Goal: Task Accomplishment & Management: Manage account settings

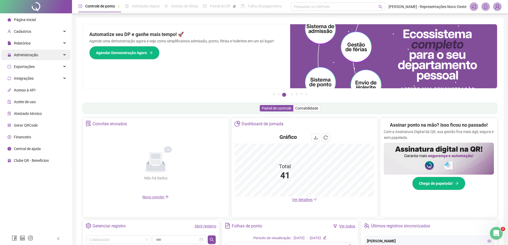
click at [28, 55] on span "Administração" at bounding box center [26, 55] width 24 height 4
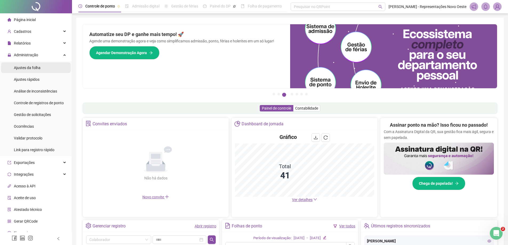
click at [35, 71] on div "Ajustes da folha" at bounding box center [27, 67] width 27 height 11
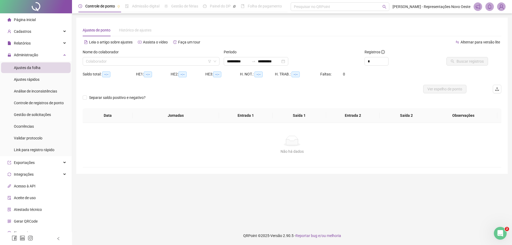
type input "**********"
click at [150, 59] on input "search" at bounding box center [149, 61] width 126 height 8
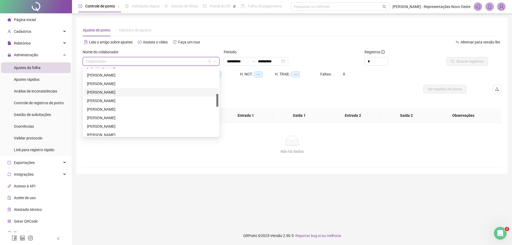
scroll to position [80, 0]
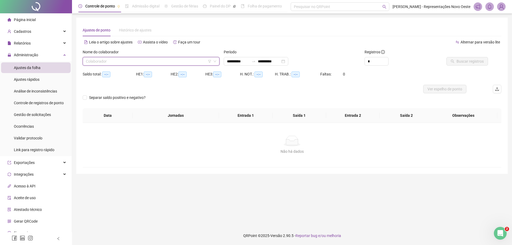
click at [186, 62] on input "search" at bounding box center [149, 61] width 126 height 8
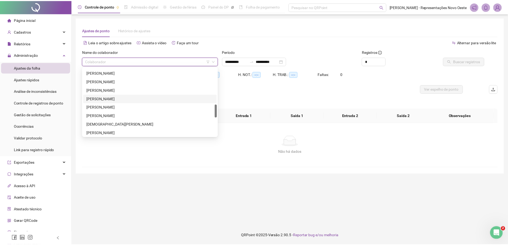
scroll to position [282, 0]
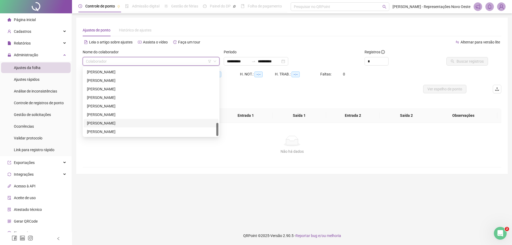
click at [123, 123] on div "[PERSON_NAME]" at bounding box center [151, 123] width 128 height 6
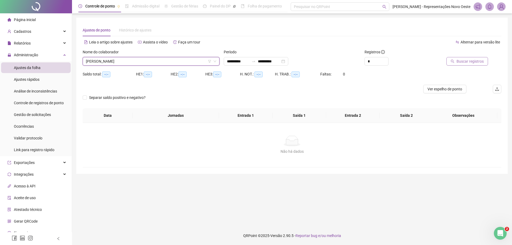
click at [462, 61] on span "Buscar registros" at bounding box center [470, 61] width 27 height 6
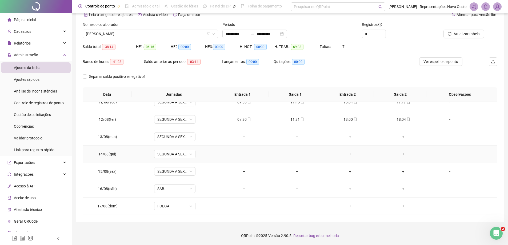
scroll to position [198, 0]
click at [26, 108] on div "Controle de registros de ponto" at bounding box center [39, 103] width 50 height 11
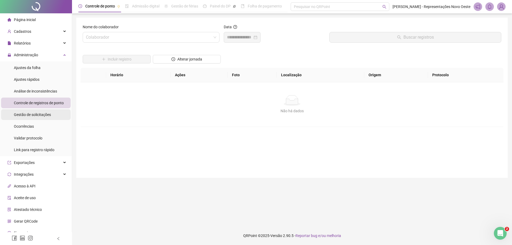
click at [29, 113] on span "Gestão de solicitações" at bounding box center [32, 115] width 37 height 4
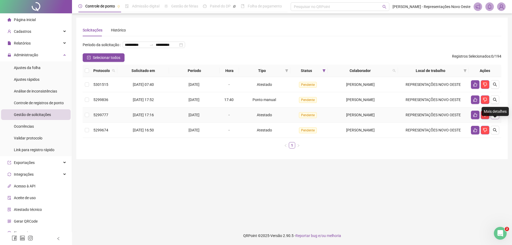
click at [496, 119] on button "button" at bounding box center [495, 115] width 9 height 9
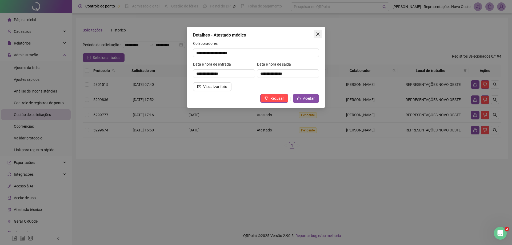
click at [317, 35] on icon "close" at bounding box center [318, 34] width 4 height 4
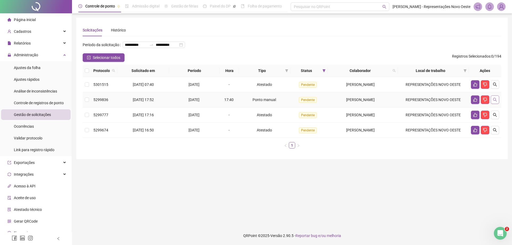
click at [498, 104] on button "button" at bounding box center [495, 100] width 9 height 9
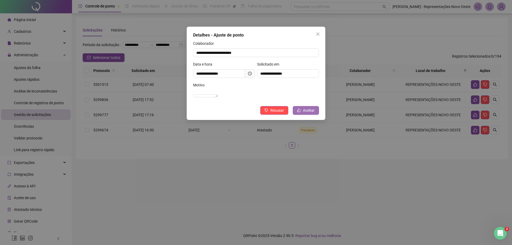
click at [313, 113] on span "Aceitar" at bounding box center [309, 111] width 12 height 6
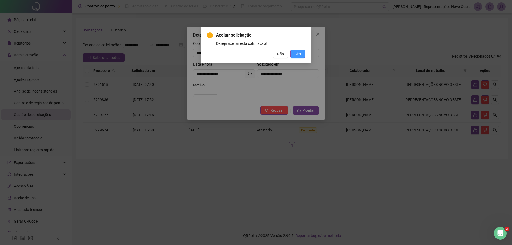
click at [301, 56] on span "Sim" at bounding box center [298, 54] width 6 height 6
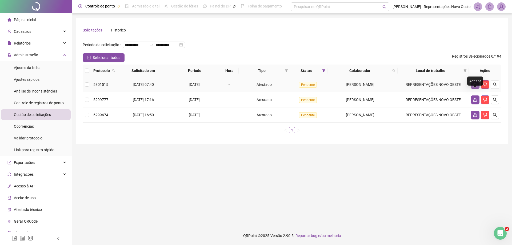
click at [476, 87] on icon "like" at bounding box center [475, 84] width 4 height 4
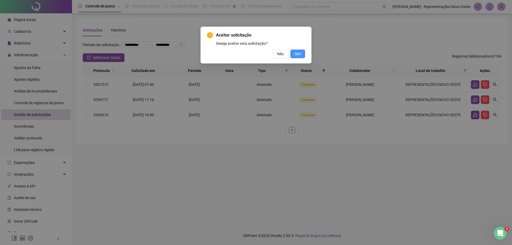
click at [300, 52] on span "Sim" at bounding box center [298, 54] width 6 height 6
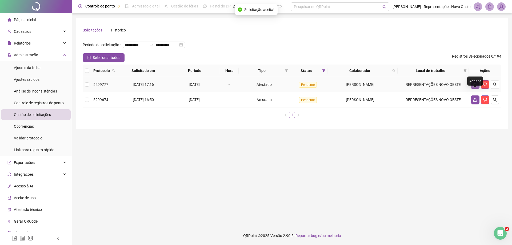
click at [472, 89] on button "button" at bounding box center [475, 84] width 9 height 9
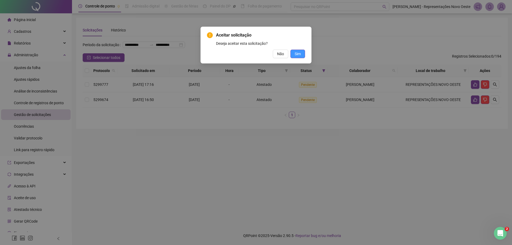
click at [298, 54] on span "Sim" at bounding box center [298, 54] width 6 height 6
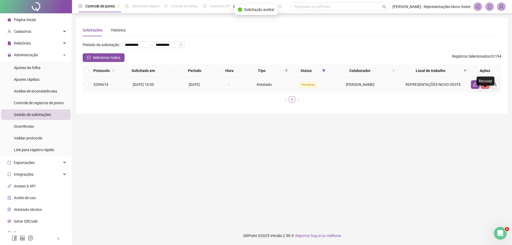
click at [483, 89] on button "button" at bounding box center [485, 84] width 9 height 9
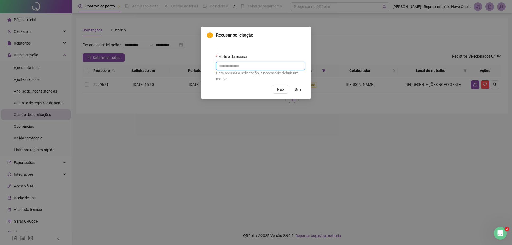
click at [237, 68] on input "text" at bounding box center [260, 66] width 89 height 9
type input "*"
type input "**********"
click at [299, 90] on span "Sim" at bounding box center [298, 89] width 6 height 6
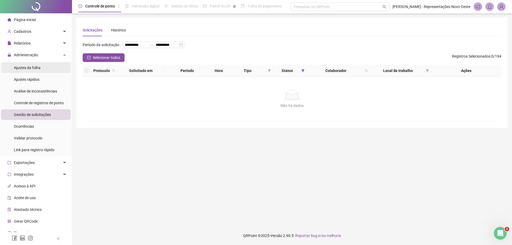
click at [26, 67] on span "Ajustes da folha" at bounding box center [27, 68] width 27 height 4
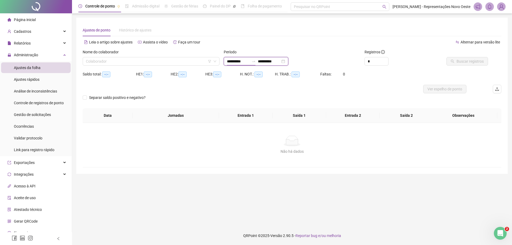
click at [245, 60] on input "**********" at bounding box center [238, 61] width 22 height 6
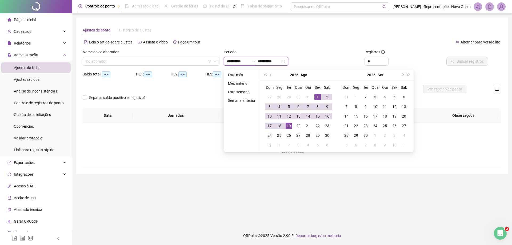
type input "**********"
click at [319, 98] on div "1" at bounding box center [318, 97] width 6 height 6
type input "**********"
click at [289, 129] on div "19" at bounding box center [289, 126] width 6 height 6
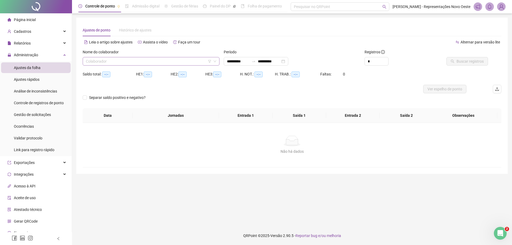
click at [173, 64] on input "search" at bounding box center [149, 61] width 126 height 8
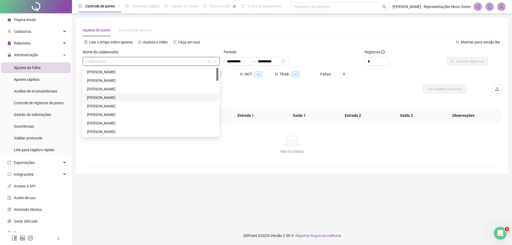
click at [103, 96] on div "[PERSON_NAME]" at bounding box center [151, 98] width 128 height 6
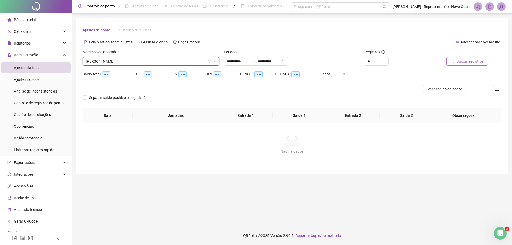
click at [466, 64] on button "Buscar registros" at bounding box center [468, 61] width 42 height 9
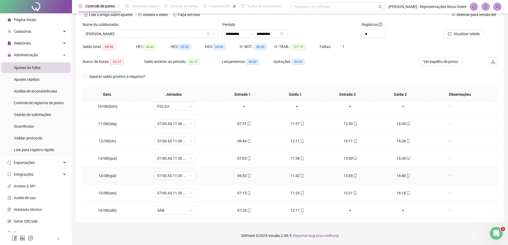
scroll to position [216, 0]
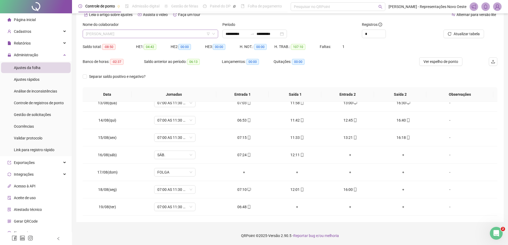
click at [137, 35] on span "[PERSON_NAME]" at bounding box center [150, 34] width 129 height 8
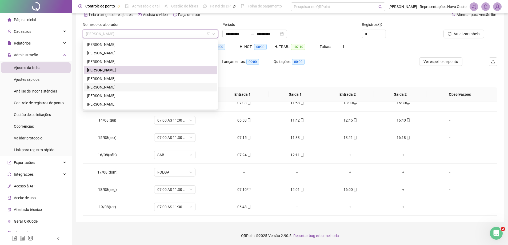
click at [116, 88] on div "[PERSON_NAME]" at bounding box center [150, 87] width 127 height 6
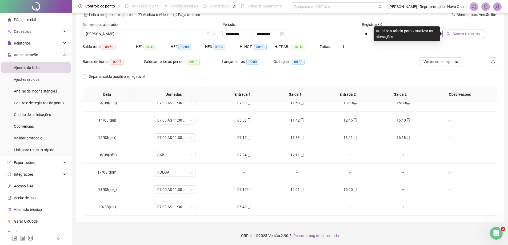
click at [468, 35] on span "Buscar registros" at bounding box center [466, 34] width 27 height 6
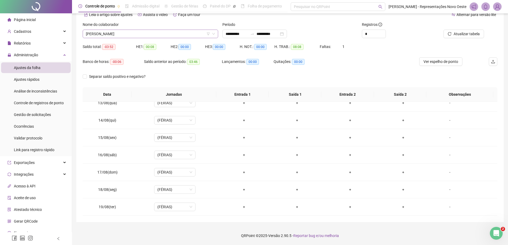
click at [141, 32] on span "[PERSON_NAME]" at bounding box center [150, 34] width 129 height 8
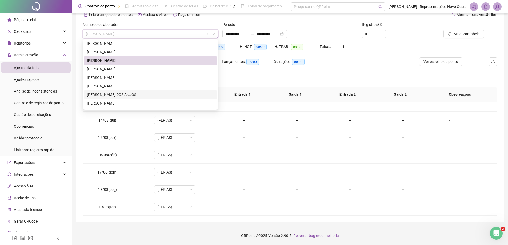
scroll to position [53, 0]
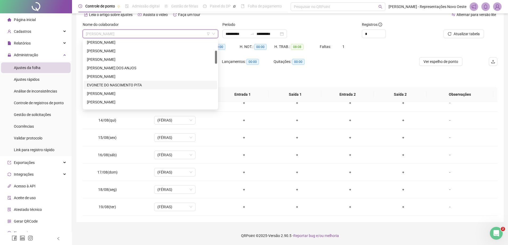
click at [122, 85] on div "EVONETE DO NASCIMENTO PITA" at bounding box center [150, 85] width 127 height 6
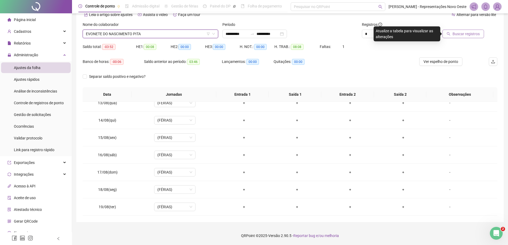
click at [449, 31] on button "Buscar registros" at bounding box center [464, 34] width 42 height 9
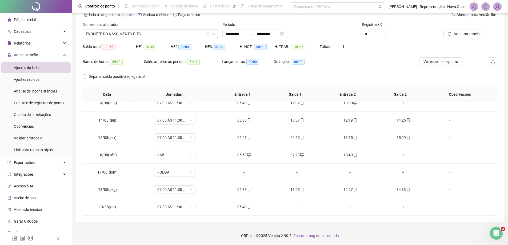
click at [123, 35] on span "EVONETE DO NASCIMENTO PITA" at bounding box center [150, 34] width 129 height 8
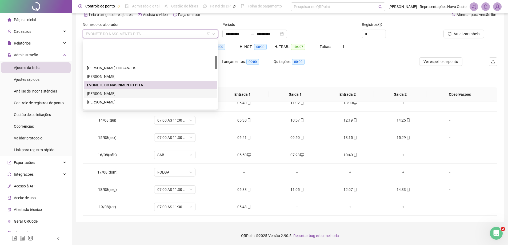
scroll to position [80, 0]
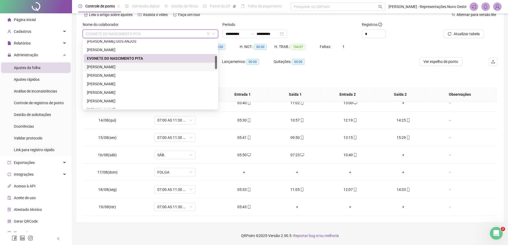
click at [111, 68] on div "[PERSON_NAME]" at bounding box center [150, 67] width 127 height 6
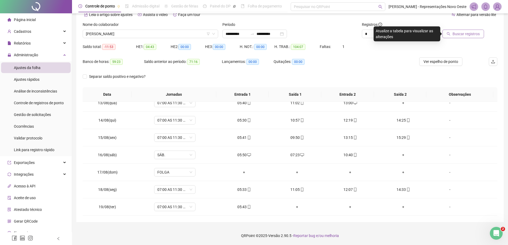
click at [459, 31] on span "Buscar registros" at bounding box center [466, 34] width 27 height 6
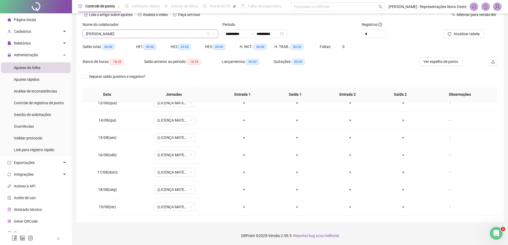
click at [157, 32] on span "[PERSON_NAME]" at bounding box center [150, 34] width 129 height 8
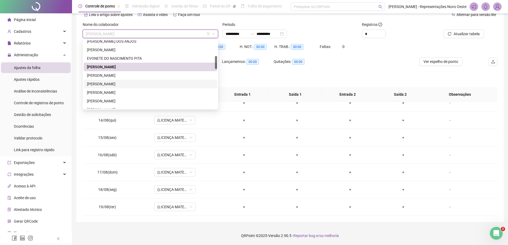
click at [118, 84] on div "[PERSON_NAME]" at bounding box center [150, 84] width 127 height 6
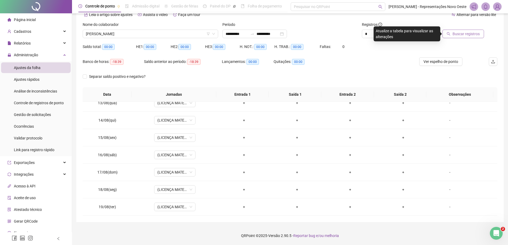
click at [469, 36] on span "Buscar registros" at bounding box center [466, 34] width 27 height 6
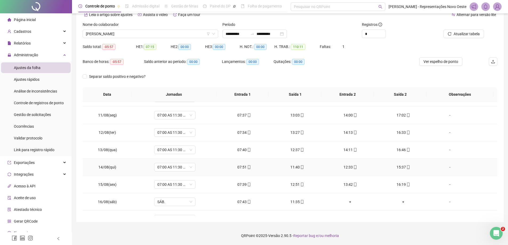
scroll to position [216, 0]
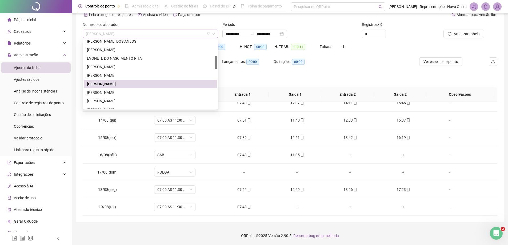
click at [155, 34] on span "[PERSON_NAME]" at bounding box center [150, 34] width 129 height 8
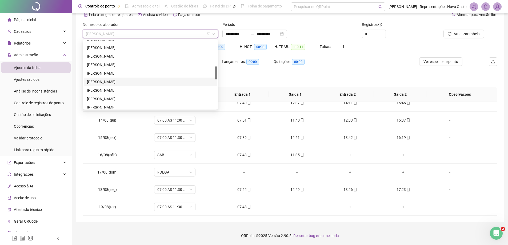
scroll to position [107, 0]
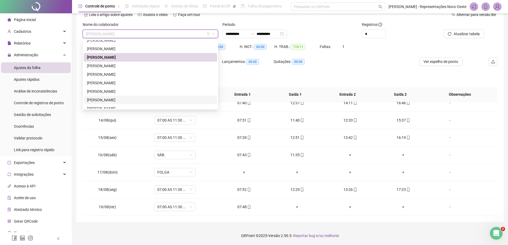
click at [110, 98] on div "[PERSON_NAME]" at bounding box center [150, 100] width 127 height 6
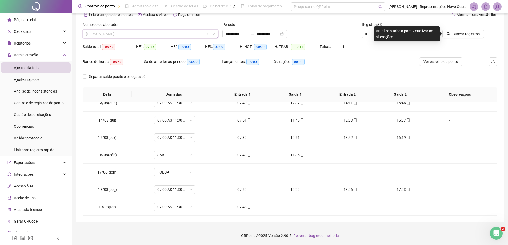
click at [132, 36] on span "[PERSON_NAME]" at bounding box center [150, 34] width 129 height 8
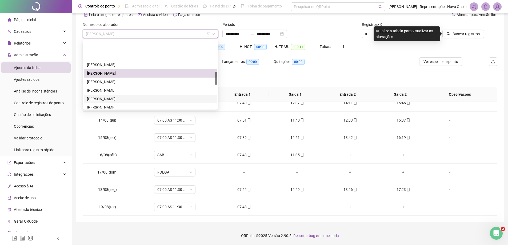
scroll to position [160, 0]
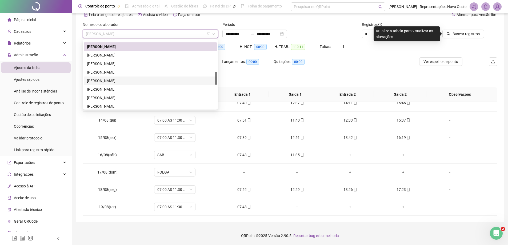
click at [113, 82] on div "[PERSON_NAME]" at bounding box center [150, 81] width 127 height 6
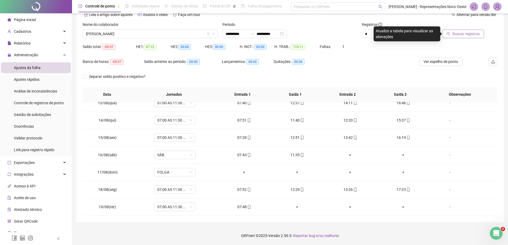
click at [463, 37] on button "Buscar registros" at bounding box center [464, 34] width 42 height 9
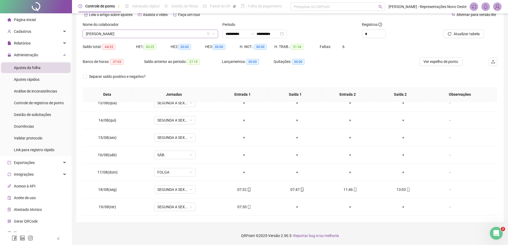
click at [134, 31] on span "[PERSON_NAME]" at bounding box center [150, 34] width 129 height 8
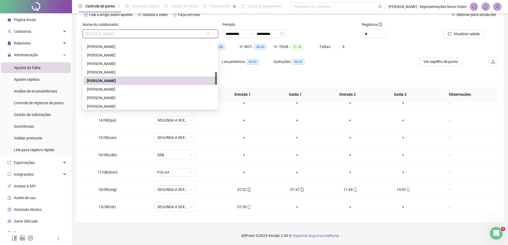
scroll to position [187, 0]
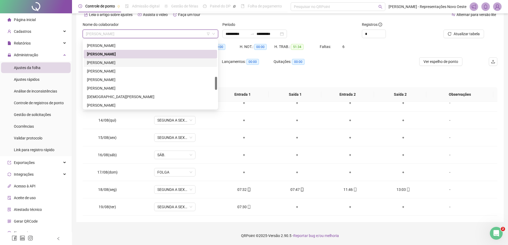
click at [114, 62] on div "[PERSON_NAME]" at bounding box center [150, 63] width 127 height 6
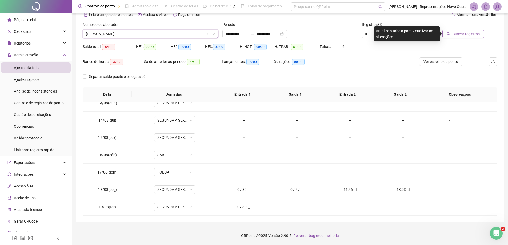
click at [478, 33] on span "Buscar registros" at bounding box center [466, 34] width 27 height 6
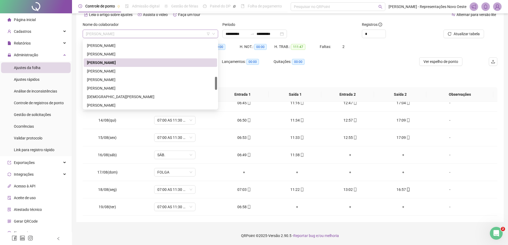
click at [132, 31] on span "[PERSON_NAME]" at bounding box center [150, 34] width 129 height 8
click at [119, 78] on div "[PERSON_NAME]" at bounding box center [150, 80] width 127 height 6
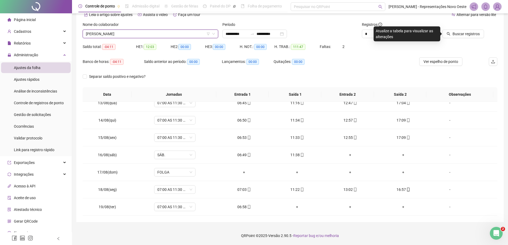
click at [455, 38] on div "Buscar registros" at bounding box center [465, 32] width 70 height 21
click at [455, 35] on span "Buscar registros" at bounding box center [466, 34] width 27 height 6
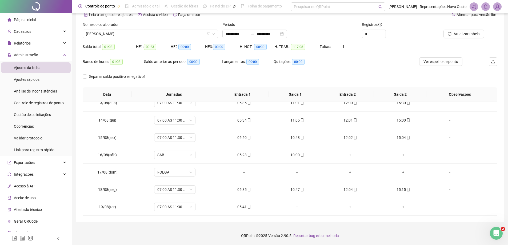
click at [146, 28] on div "Nome do colaborador" at bounding box center [151, 26] width 136 height 8
click at [144, 33] on span "[PERSON_NAME]" at bounding box center [150, 34] width 129 height 8
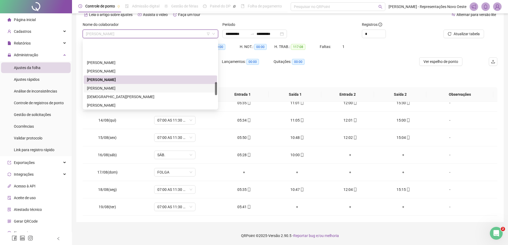
scroll to position [213, 0]
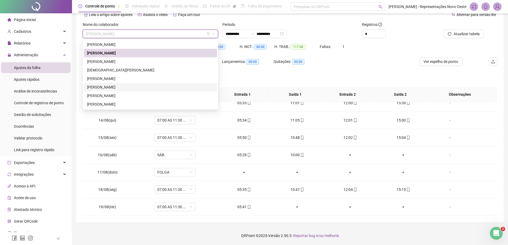
click at [109, 89] on div "[PERSON_NAME]" at bounding box center [150, 87] width 127 height 6
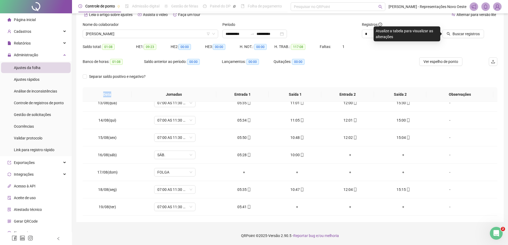
drag, startPoint x: 109, startPoint y: 89, endPoint x: 126, endPoint y: 97, distance: 18.9
click at [126, 97] on th "Data" at bounding box center [107, 94] width 49 height 15
click at [140, 34] on span "[PERSON_NAME]" at bounding box center [150, 34] width 129 height 8
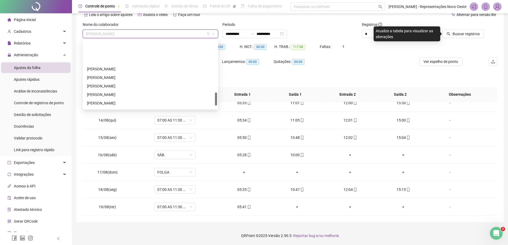
scroll to position [267, 0]
click at [120, 92] on div "[PERSON_NAME]" at bounding box center [150, 94] width 127 height 6
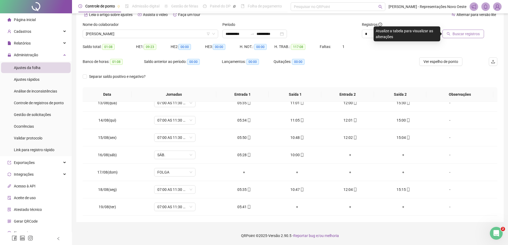
click at [466, 31] on span "Buscar registros" at bounding box center [466, 34] width 27 height 6
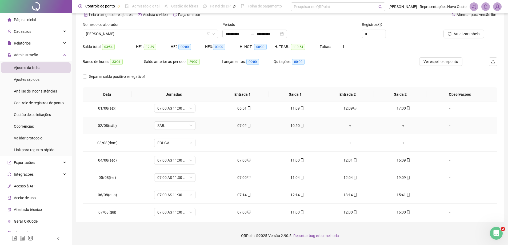
scroll to position [0, 0]
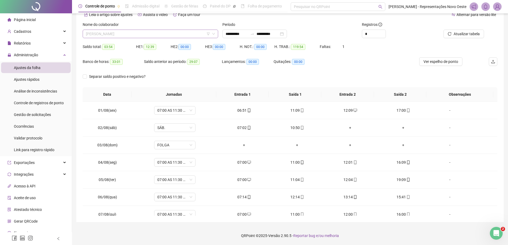
click at [162, 34] on span "[PERSON_NAME]" at bounding box center [150, 34] width 129 height 8
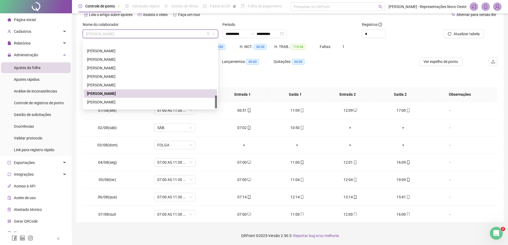
scroll to position [282, 0]
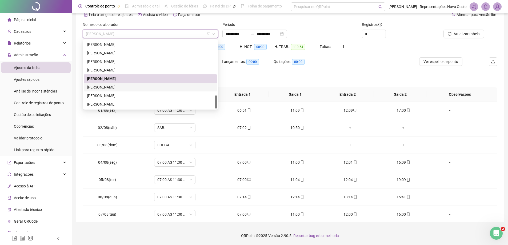
click at [146, 85] on div "[PERSON_NAME]" at bounding box center [150, 87] width 127 height 6
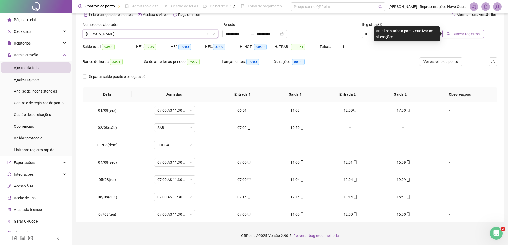
click at [460, 37] on span "Buscar registros" at bounding box center [466, 34] width 27 height 6
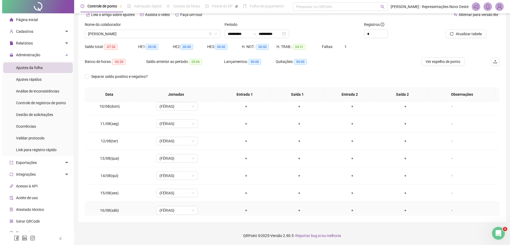
scroll to position [216, 0]
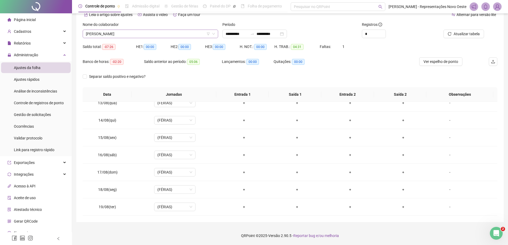
click at [118, 34] on span "[PERSON_NAME]" at bounding box center [150, 34] width 129 height 8
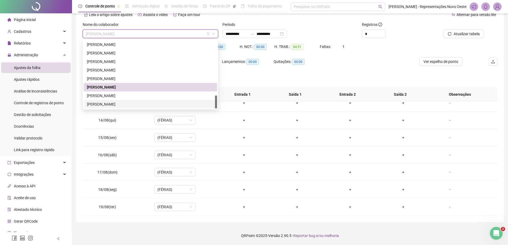
click at [108, 104] on div "[PERSON_NAME]" at bounding box center [150, 104] width 127 height 6
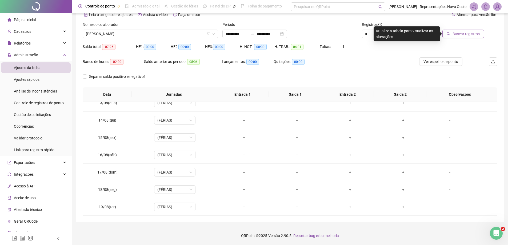
click at [462, 37] on button "Buscar registros" at bounding box center [464, 34] width 42 height 9
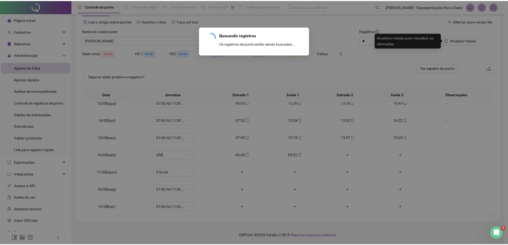
scroll to position [21, 0]
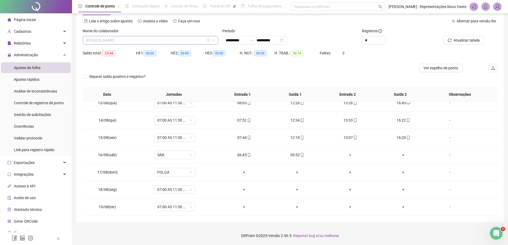
click at [137, 42] on span "[PERSON_NAME]" at bounding box center [150, 40] width 129 height 8
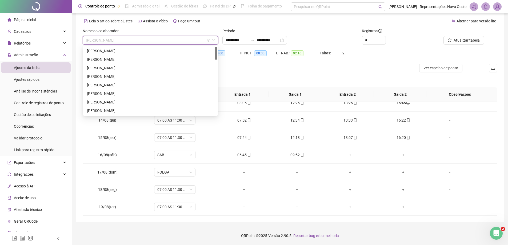
scroll to position [0, 0]
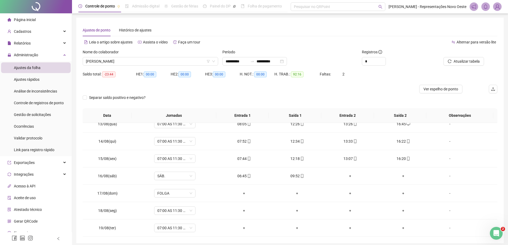
click at [255, 66] on div "**********" at bounding box center [290, 59] width 140 height 21
click at [255, 63] on icon "swap-right" at bounding box center [252, 61] width 4 height 4
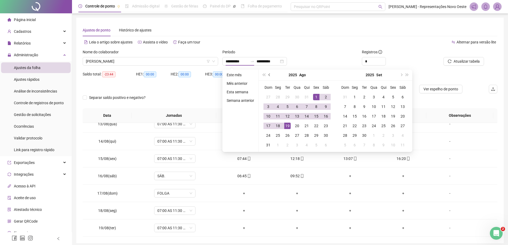
click at [268, 74] on button "prev-year" at bounding box center [270, 75] width 6 height 11
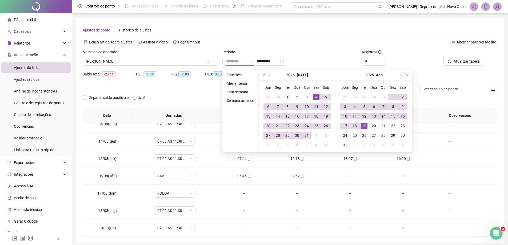
type input "**********"
click at [288, 97] on div "1" at bounding box center [287, 97] width 6 height 6
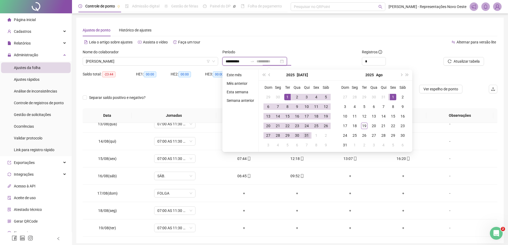
type input "**********"
click at [308, 135] on div "31" at bounding box center [307, 135] width 6 height 6
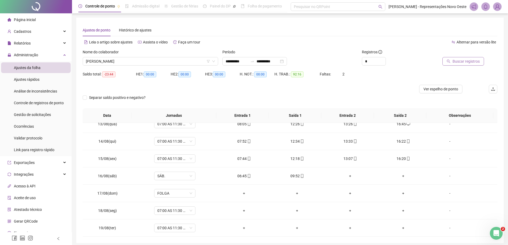
click at [452, 58] on button "Buscar registros" at bounding box center [464, 61] width 42 height 9
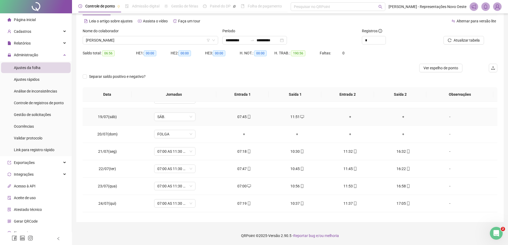
scroll to position [389, 0]
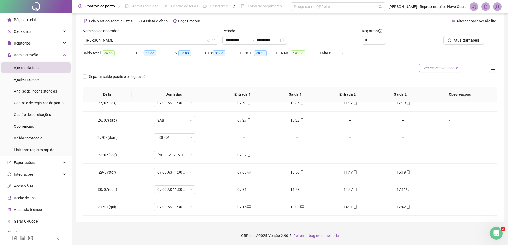
click at [441, 71] on button "Ver espelho de ponto" at bounding box center [440, 68] width 43 height 9
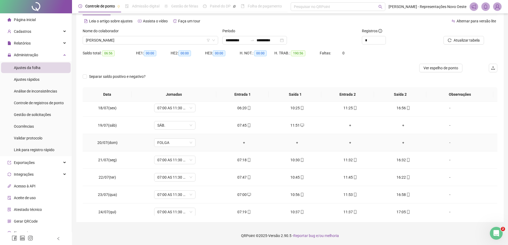
scroll to position [256, 0]
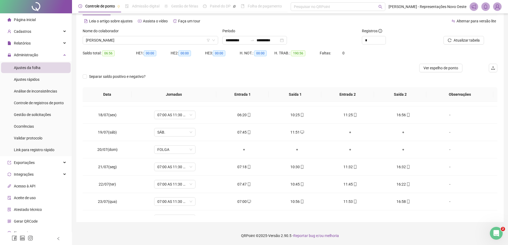
click at [121, 73] on div "Separar saldo positivo e negativo?" at bounding box center [121, 76] width 77 height 9
click at [118, 79] on span "Separar saldo positivo e negativo?" at bounding box center [117, 77] width 61 height 6
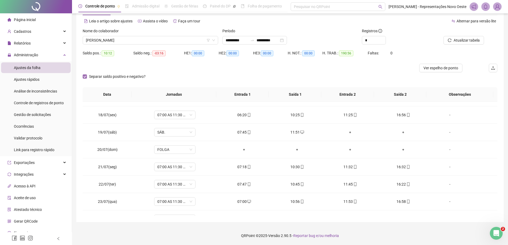
click at [118, 79] on span "Separar saldo positivo e negativo?" at bounding box center [117, 77] width 61 height 6
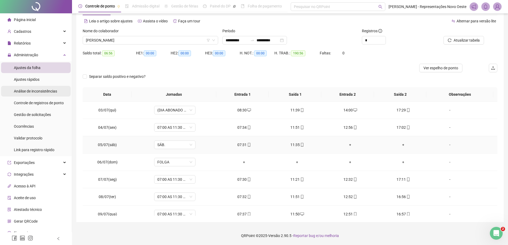
scroll to position [0, 0]
drag, startPoint x: 36, startPoint y: 43, endPoint x: 38, endPoint y: 45, distance: 2.8
click at [37, 43] on div "Relatórios" at bounding box center [36, 43] width 70 height 11
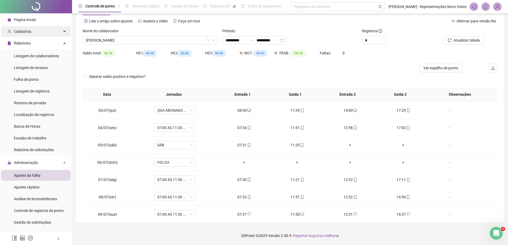
click at [49, 33] on div "Cadastros" at bounding box center [36, 31] width 70 height 11
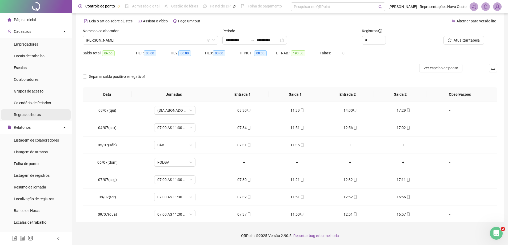
click at [24, 116] on span "Regras de horas" at bounding box center [27, 115] width 27 height 4
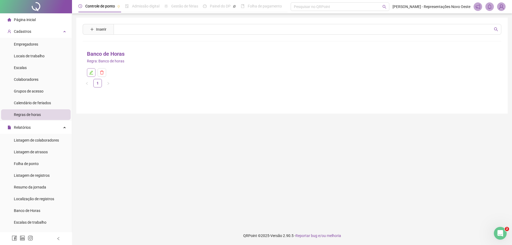
click at [90, 71] on icon "edit" at bounding box center [91, 72] width 4 height 4
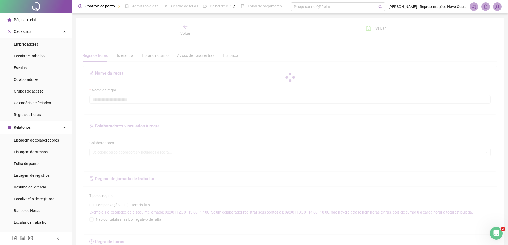
type input "**********"
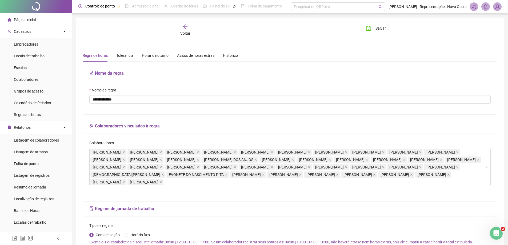
click at [181, 26] on div "Voltar" at bounding box center [186, 30] width 66 height 12
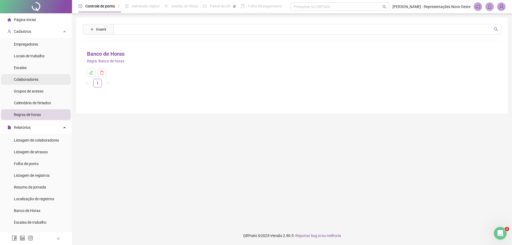
click at [24, 76] on div "Colaboradores" at bounding box center [26, 79] width 25 height 11
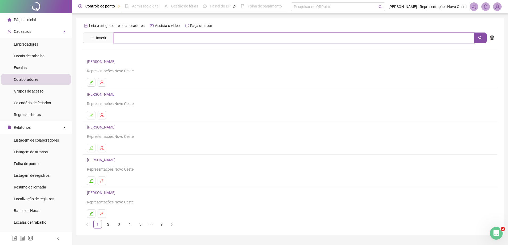
click at [141, 36] on input "text" at bounding box center [294, 38] width 361 height 11
click at [478, 35] on button "button" at bounding box center [480, 38] width 13 height 11
type input "****"
click at [113, 66] on link "[PERSON_NAME]" at bounding box center [107, 65] width 29 height 4
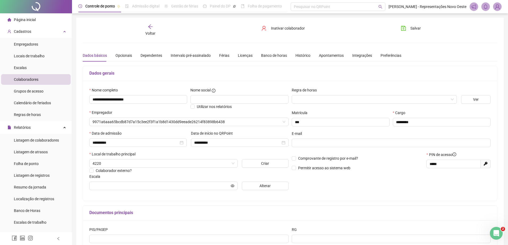
type input "**********"
click at [322, 95] on div "Regra de horas" at bounding box center [374, 91] width 165 height 8
click at [315, 101] on input "search" at bounding box center [372, 100] width 154 height 8
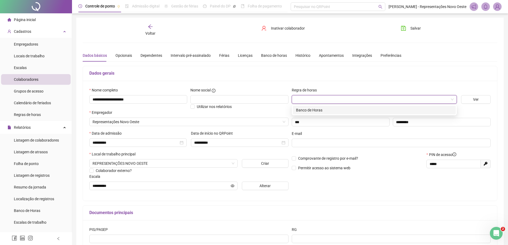
click at [312, 109] on div "Banco de Horas" at bounding box center [374, 110] width 157 height 6
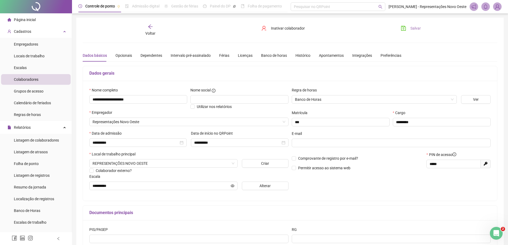
click at [417, 26] on span "Salvar" at bounding box center [416, 28] width 10 height 6
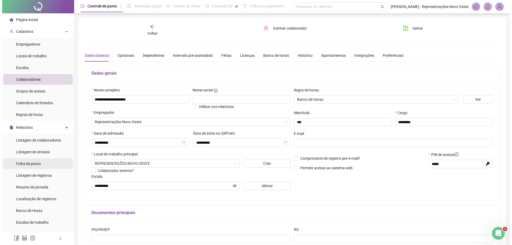
scroll to position [80, 0]
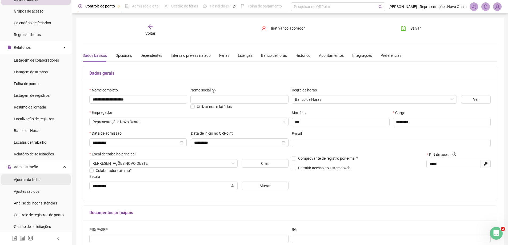
click at [21, 180] on span "Ajustes da folha" at bounding box center [27, 180] width 27 height 4
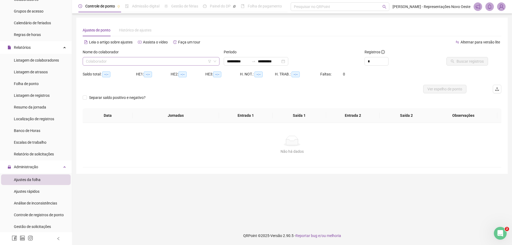
type input "**********"
click at [258, 60] on div at bounding box center [253, 61] width 9 height 4
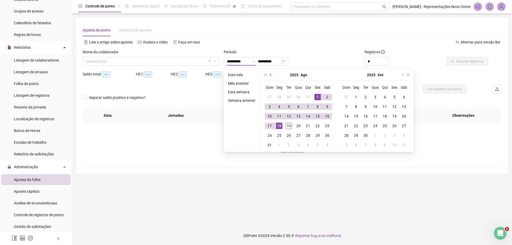
click at [270, 76] on button "prev-year" at bounding box center [271, 75] width 6 height 11
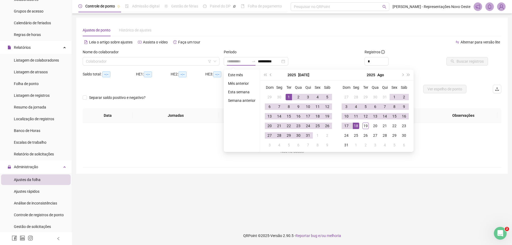
type input "**********"
click at [287, 97] on div "1" at bounding box center [289, 97] width 6 height 6
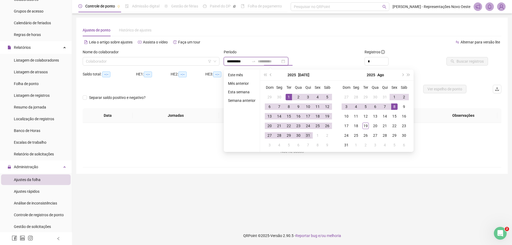
type input "**********"
click at [309, 136] on div "31" at bounding box center [308, 135] width 6 height 6
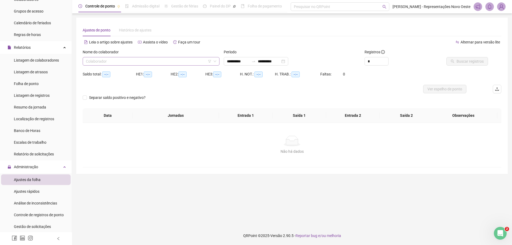
click at [140, 63] on input "search" at bounding box center [149, 61] width 126 height 8
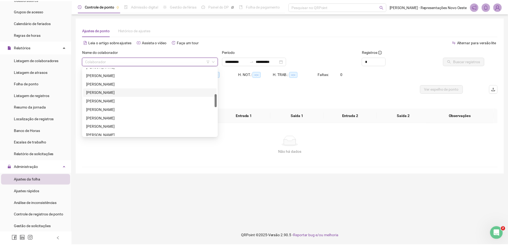
scroll to position [282, 0]
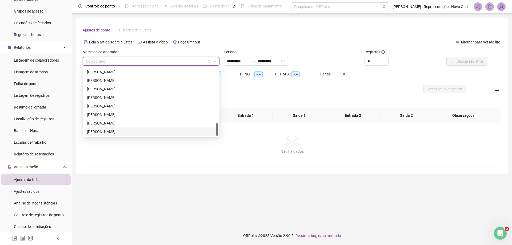
click at [127, 130] on div "[PERSON_NAME]" at bounding box center [151, 132] width 128 height 6
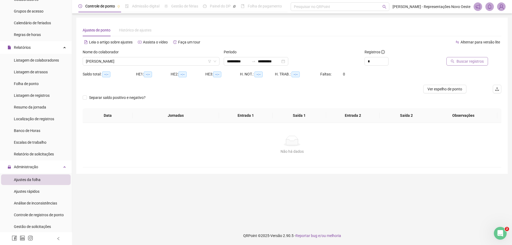
click at [455, 58] on button "Buscar registros" at bounding box center [468, 61] width 42 height 9
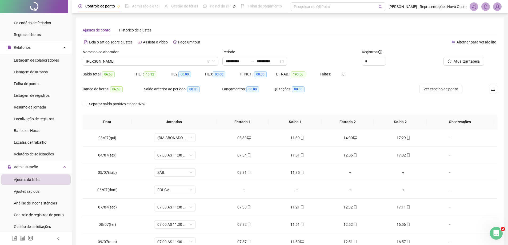
scroll to position [27, 0]
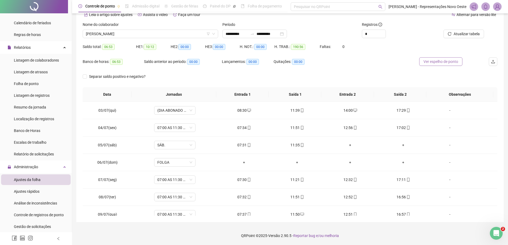
click at [438, 65] on button "Ver espelho de ponto" at bounding box center [440, 61] width 43 height 9
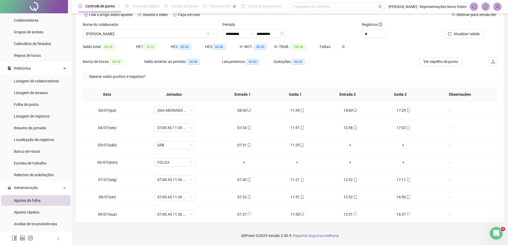
scroll to position [0, 0]
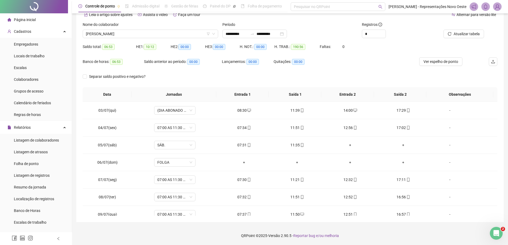
click at [28, 16] on div "Página inicial" at bounding box center [21, 19] width 28 height 11
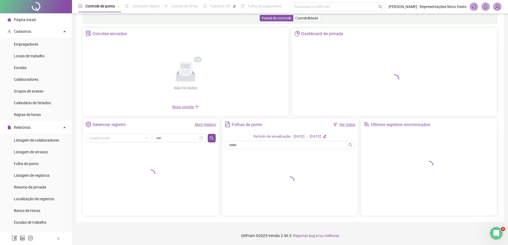
click at [349, 125] on link "Ver todos" at bounding box center [347, 124] width 16 height 4
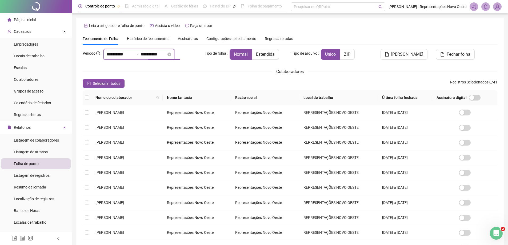
click at [165, 57] on input "**********" at bounding box center [154, 54] width 26 height 6
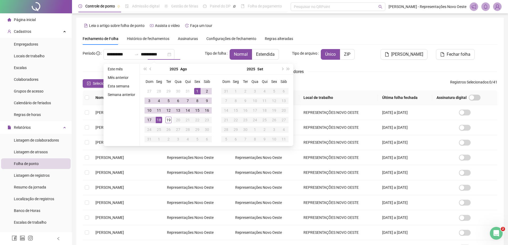
click at [150, 69] on span "prev-year" at bounding box center [151, 69] width 3 height 3
type input "**********"
click at [167, 89] on div "1" at bounding box center [168, 91] width 6 height 6
click at [187, 129] on div "31" at bounding box center [188, 129] width 6 height 6
type input "**********"
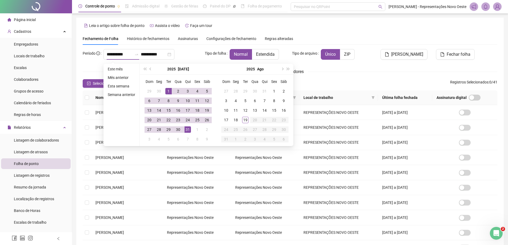
type input "**********"
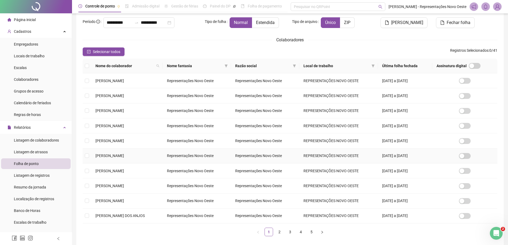
scroll to position [57, 0]
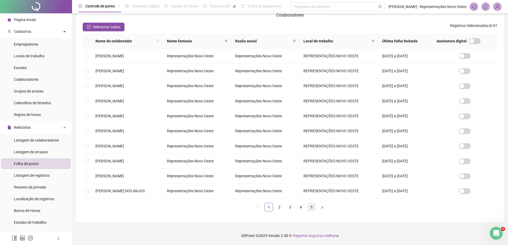
click at [314, 206] on link "5" at bounding box center [312, 207] width 8 height 8
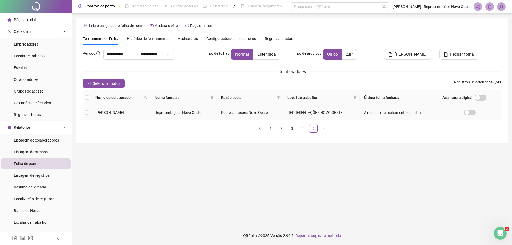
click at [150, 114] on td "[PERSON_NAME]" at bounding box center [120, 112] width 59 height 15
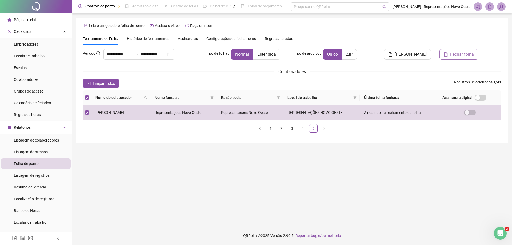
click at [450, 57] on button "Fechar folha" at bounding box center [459, 54] width 39 height 11
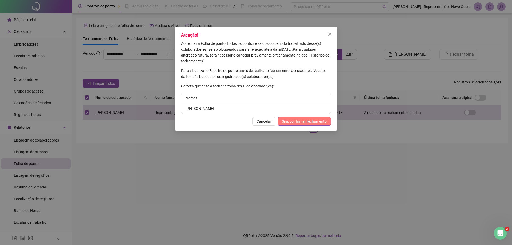
click at [310, 121] on span "Sim, confirmar fechamento" at bounding box center [304, 121] width 45 height 6
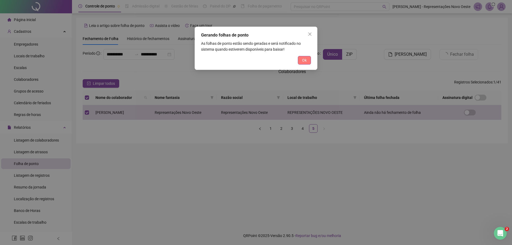
click at [308, 61] on button "Ok" at bounding box center [304, 60] width 13 height 9
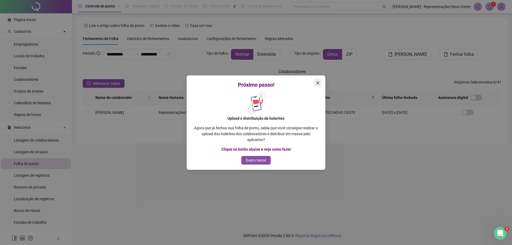
click at [318, 81] on icon "close" at bounding box center [318, 83] width 4 height 4
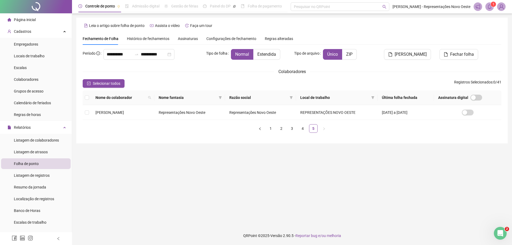
click at [490, 9] on span at bounding box center [490, 6] width 9 height 9
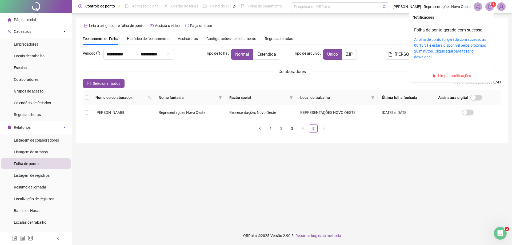
click at [430, 42] on div "A folha de ponto foi gerada com sucesso às 08:13:31 e estará disponível pelos p…" at bounding box center [451, 48] width 75 height 23
click at [436, 47] on link "A folha de ponto foi gerada com sucesso às 08:13:31 e estará disponível pelos p…" at bounding box center [450, 48] width 72 height 22
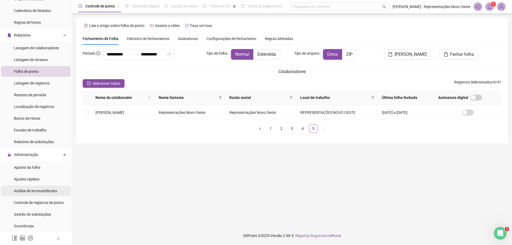
scroll to position [107, 0]
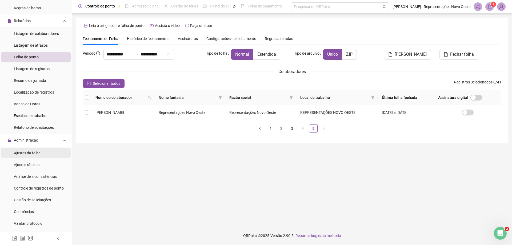
click at [33, 153] on span "Ajustes da folha" at bounding box center [27, 153] width 27 height 4
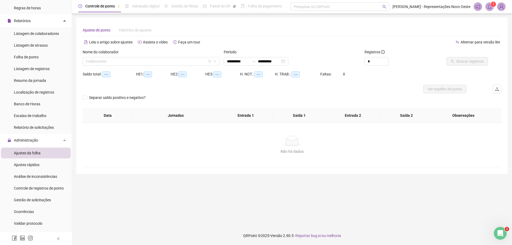
type input "**********"
click at [249, 61] on input "**********" at bounding box center [238, 61] width 22 height 6
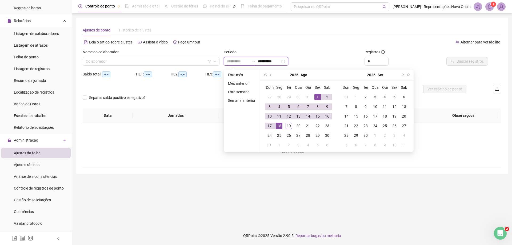
type input "**********"
click at [317, 97] on div "1" at bounding box center [318, 97] width 6 height 6
type input "**********"
click at [329, 118] on div "16" at bounding box center [327, 116] width 6 height 6
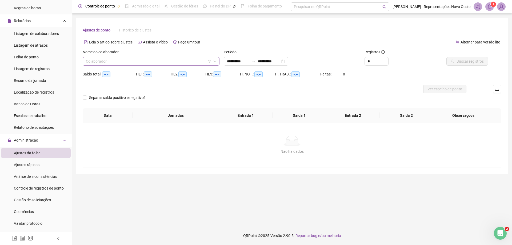
click at [154, 64] on input "search" at bounding box center [149, 61] width 126 height 8
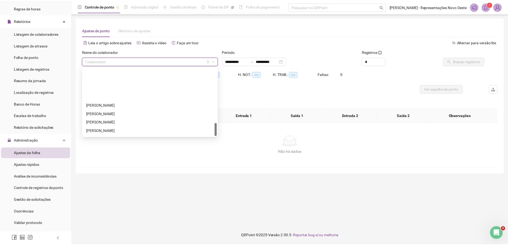
scroll to position [282, 0]
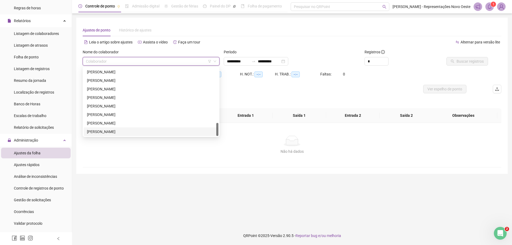
click at [99, 133] on div "[PERSON_NAME]" at bounding box center [151, 132] width 128 height 6
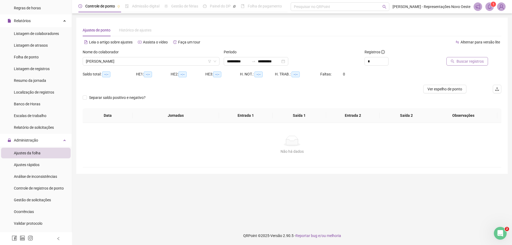
click at [467, 62] on span "Buscar registros" at bounding box center [470, 61] width 27 height 6
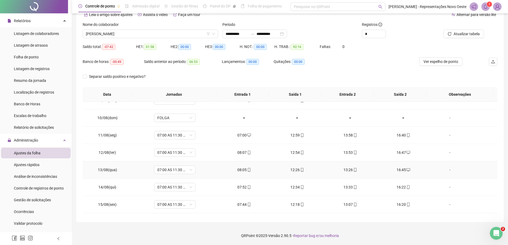
scroll to position [164, 0]
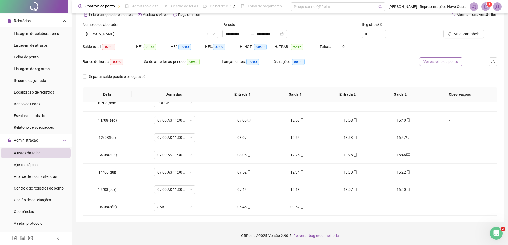
click at [441, 61] on span "Ver espelho de ponto" at bounding box center [441, 62] width 35 height 6
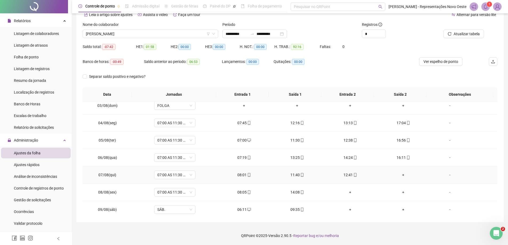
scroll to position [30, 0]
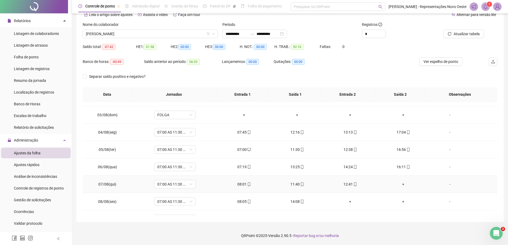
click at [399, 184] on div "+" at bounding box center [403, 184] width 45 height 6
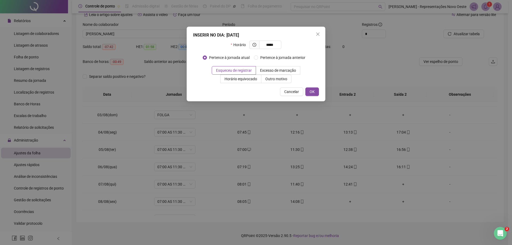
type input "*****"
click at [313, 96] on div "INSERIR NO DIA : [DATE] Horário ***** Pertence à jornada atual Pertence à jorna…" at bounding box center [256, 64] width 139 height 75
click at [312, 92] on span "OK" at bounding box center [312, 92] width 5 height 6
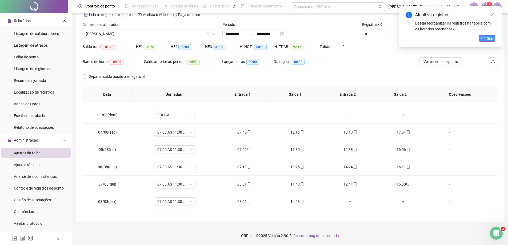
click at [487, 40] on span "Sim" at bounding box center [490, 38] width 6 height 6
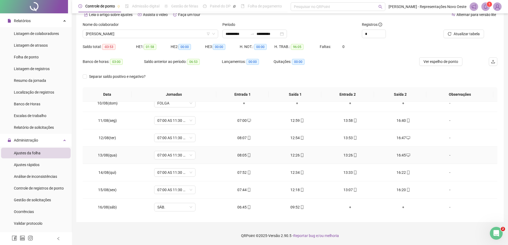
scroll to position [164, 0]
click at [437, 62] on span "Ver espelho de ponto" at bounding box center [441, 62] width 35 height 6
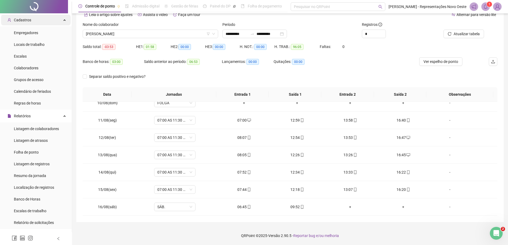
scroll to position [0, 0]
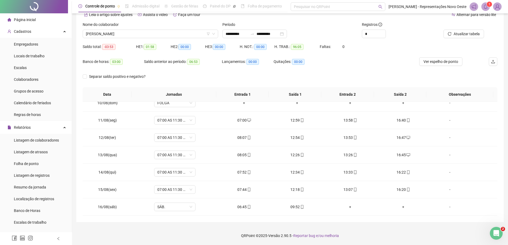
click at [37, 19] on li "Página inicial" at bounding box center [36, 19] width 70 height 11
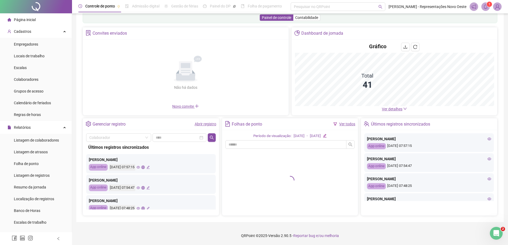
scroll to position [27, 0]
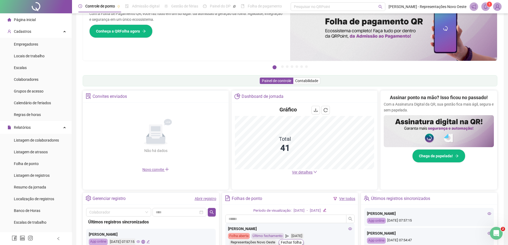
click at [344, 197] on link "Ver todos" at bounding box center [347, 199] width 16 height 4
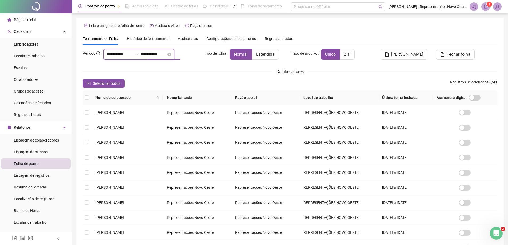
click at [159, 56] on input "**********" at bounding box center [154, 54] width 26 height 6
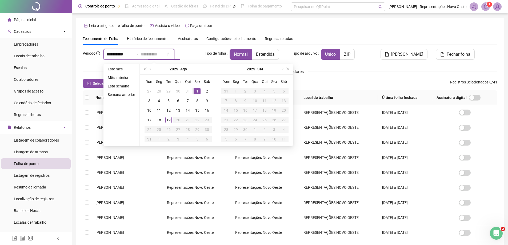
type input "**********"
click at [195, 90] on div "1" at bounding box center [197, 91] width 6 height 6
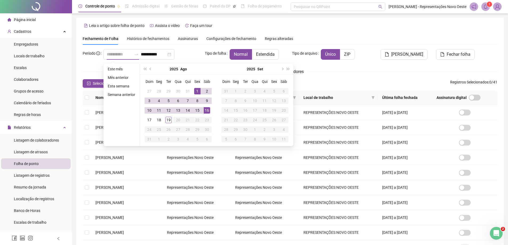
click at [206, 111] on div "16" at bounding box center [207, 110] width 6 height 6
type input "**********"
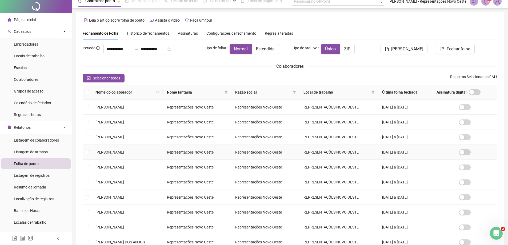
scroll to position [57, 0]
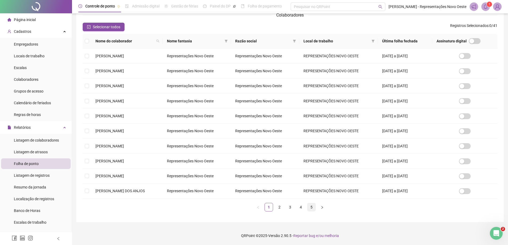
click at [311, 208] on link "5" at bounding box center [312, 207] width 8 height 8
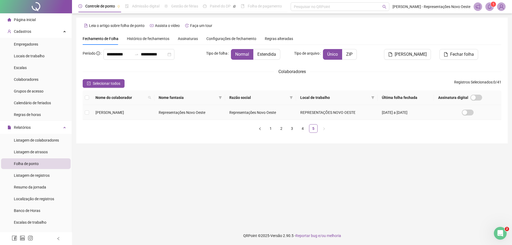
click at [184, 118] on td "Representações Novo Oeste" at bounding box center [189, 112] width 71 height 15
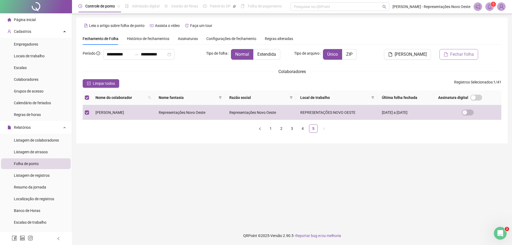
click at [462, 54] on span "Fechar folha" at bounding box center [462, 54] width 24 height 6
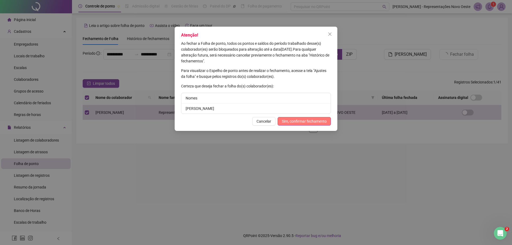
click at [307, 122] on span "Sim, confirmar fechamento" at bounding box center [304, 121] width 45 height 6
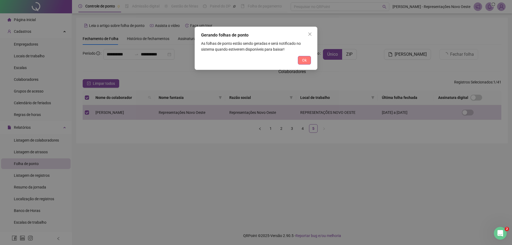
click at [306, 58] on span "Ok" at bounding box center [304, 60] width 5 height 6
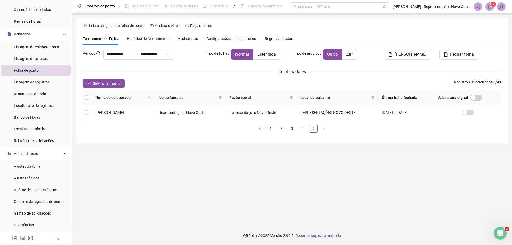
scroll to position [107, 0]
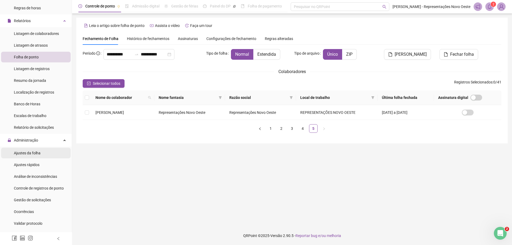
click at [33, 154] on span "Ajustes da folha" at bounding box center [27, 153] width 27 height 4
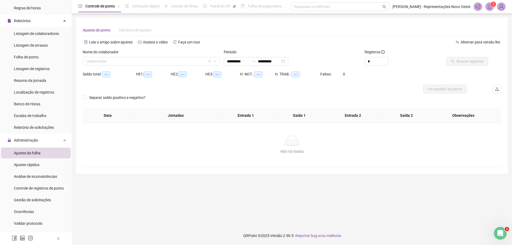
type input "**********"
click at [258, 61] on div at bounding box center [253, 61] width 9 height 4
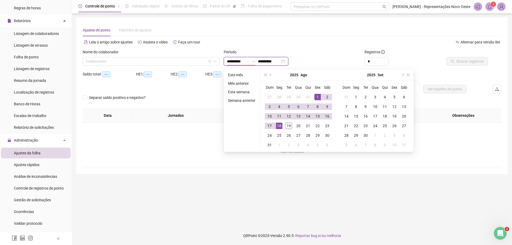
type input "**********"
click at [314, 96] on td "1" at bounding box center [318, 97] width 10 height 10
type input "**********"
drag, startPoint x: 328, startPoint y: 116, endPoint x: 320, endPoint y: 116, distance: 7.5
click at [328, 116] on div "16" at bounding box center [327, 116] width 6 height 6
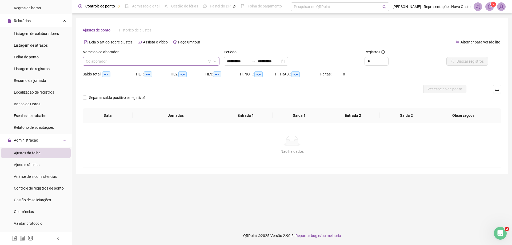
click at [183, 64] on input "search" at bounding box center [149, 61] width 126 height 8
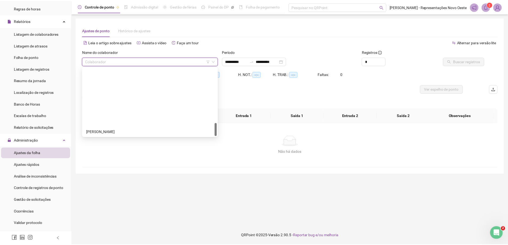
scroll to position [282, 0]
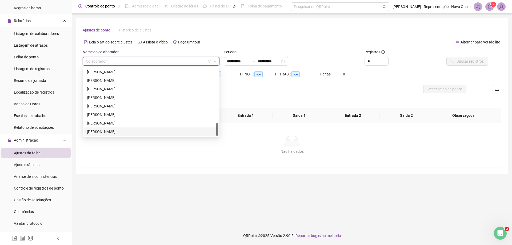
click at [117, 132] on div "[PERSON_NAME]" at bounding box center [151, 132] width 128 height 6
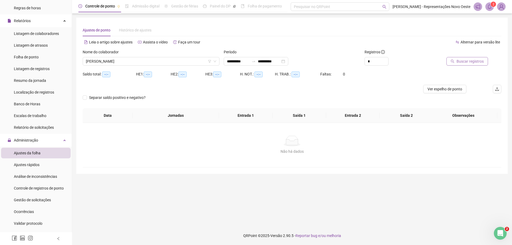
click at [469, 64] on span "Buscar registros" at bounding box center [470, 61] width 27 height 6
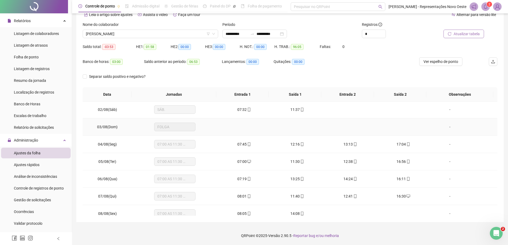
scroll to position [0, 0]
drag, startPoint x: 486, startPoint y: 5, endPoint x: 486, endPoint y: 8, distance: 3.5
click at [486, 4] on icon "bell" at bounding box center [485, 6] width 5 height 5
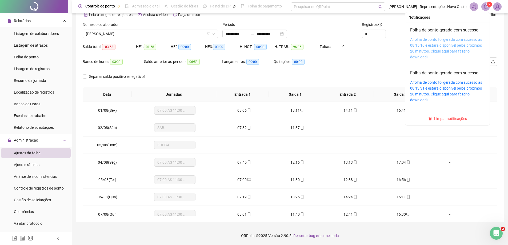
click at [455, 43] on link "A folha de ponto foi gerada com sucesso às 08:15:10 e estará disponível pelos p…" at bounding box center [446, 48] width 72 height 22
